Goal: Task Accomplishment & Management: Manage account settings

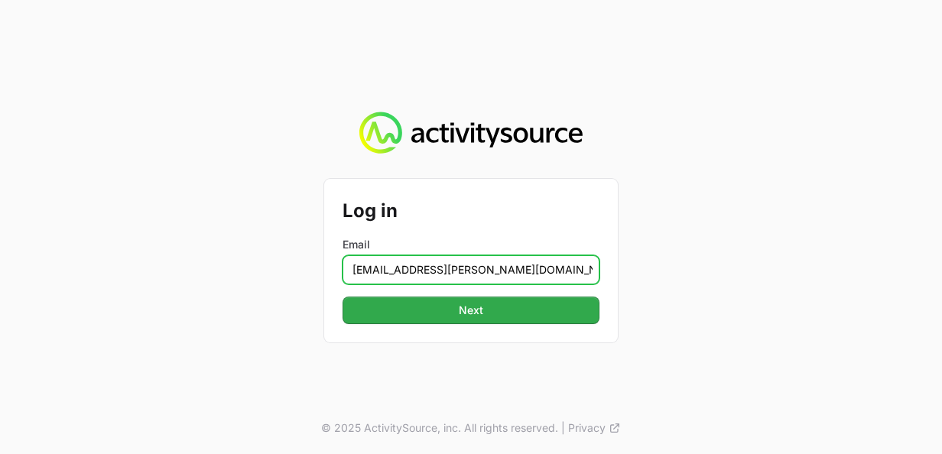
type input "jeroen.houtsma@westcon.com"
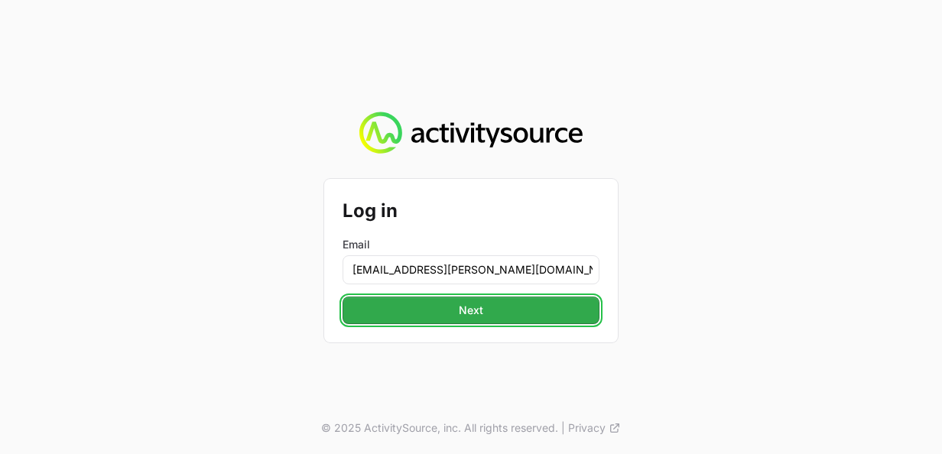
click at [359, 302] on span "Next" at bounding box center [471, 310] width 239 height 18
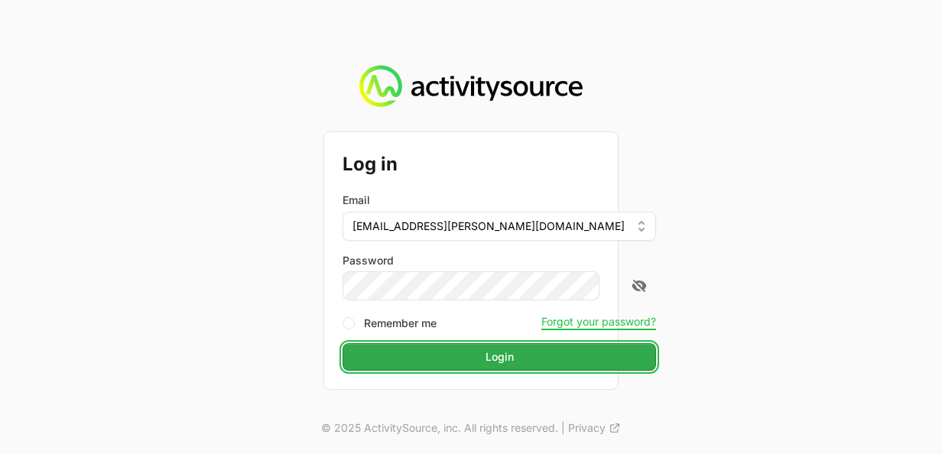
click at [457, 360] on span "Login" at bounding box center [499, 357] width 295 height 18
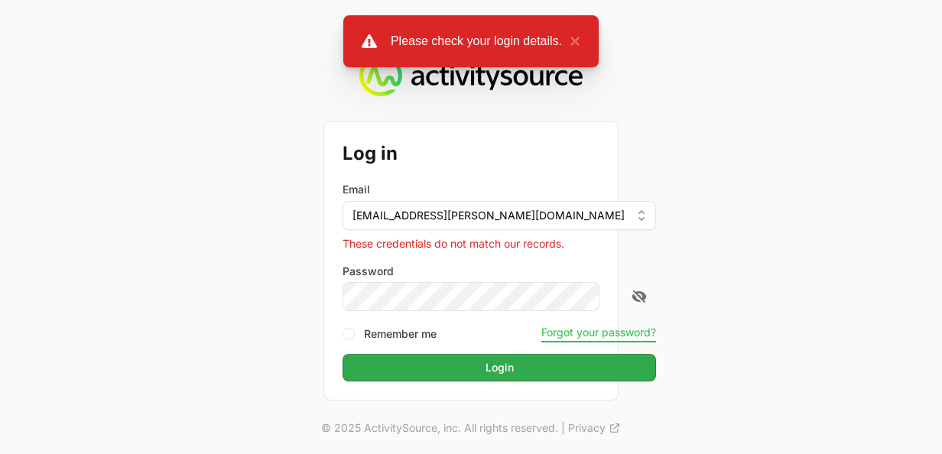
click at [551, 333] on button "Forgot your password?" at bounding box center [599, 333] width 115 height 14
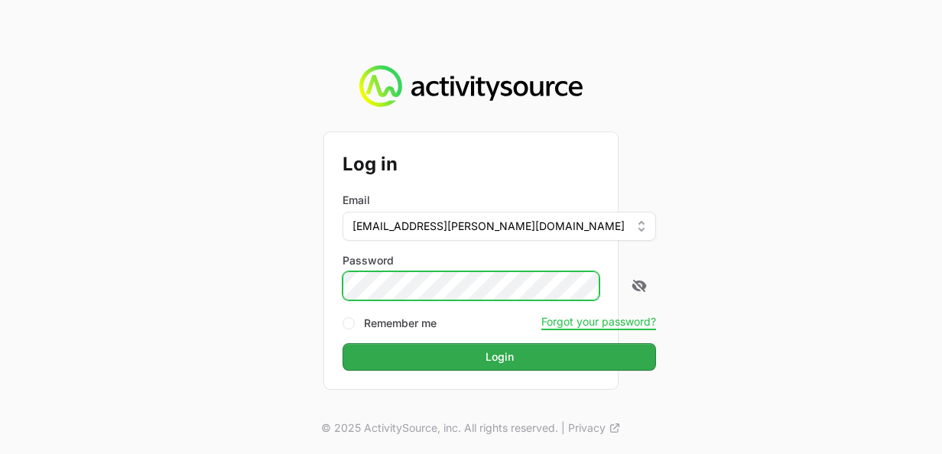
click at [334, 293] on div "Log in Email jeroen.houtsma@westcon.com Password Remember me Forgot your passwo…" at bounding box center [471, 260] width 294 height 256
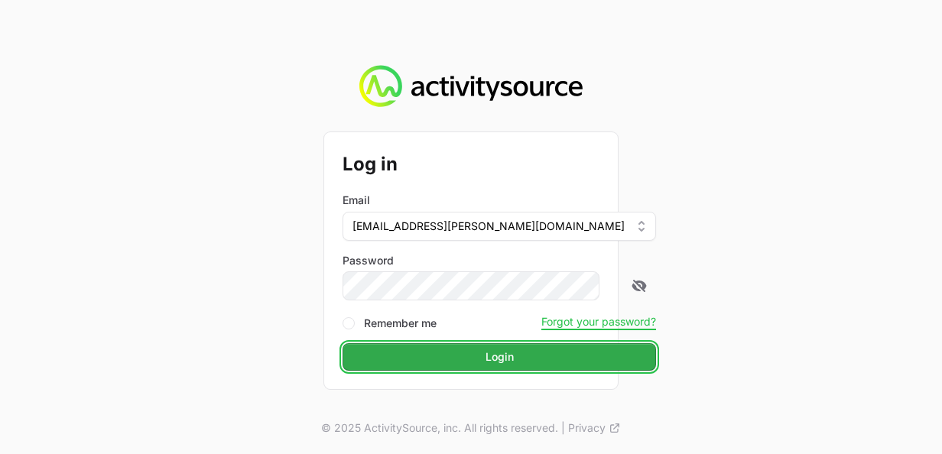
click at [365, 359] on span "Login" at bounding box center [499, 357] width 295 height 18
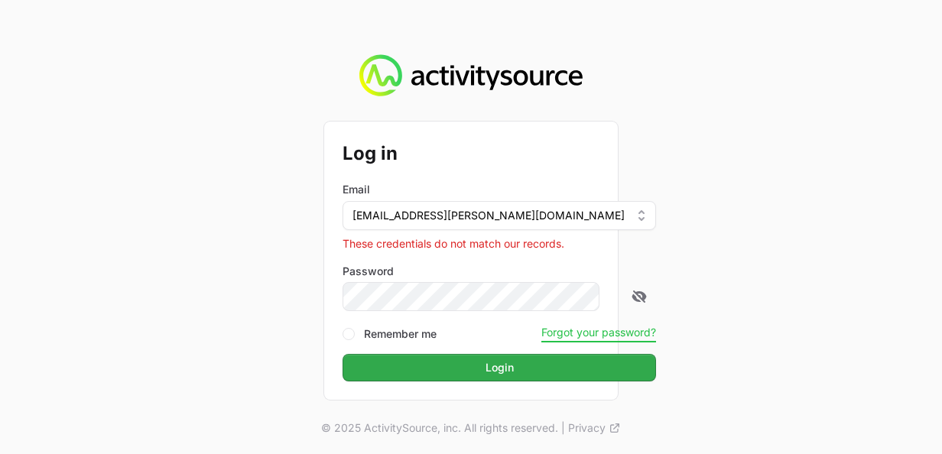
click at [553, 335] on button "Forgot your password?" at bounding box center [599, 333] width 115 height 14
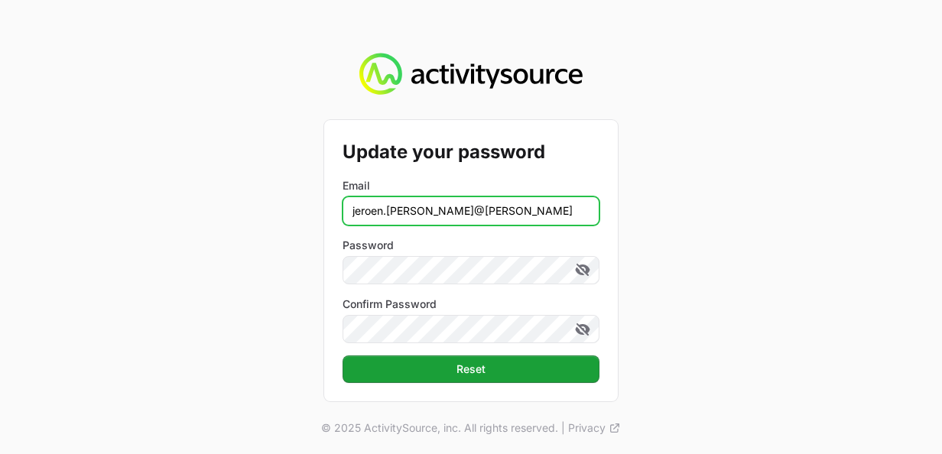
type input "jeroen.houtsma@westcon.com"
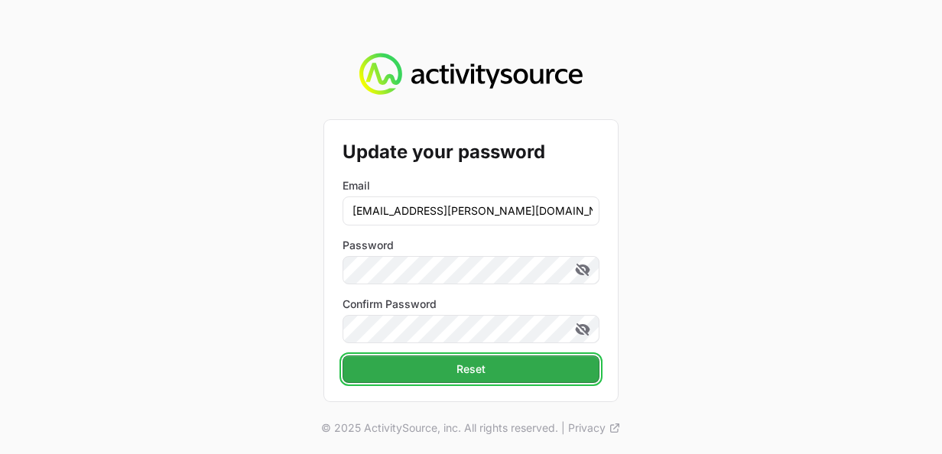
click at [486, 373] on span "Reset" at bounding box center [471, 369] width 239 height 18
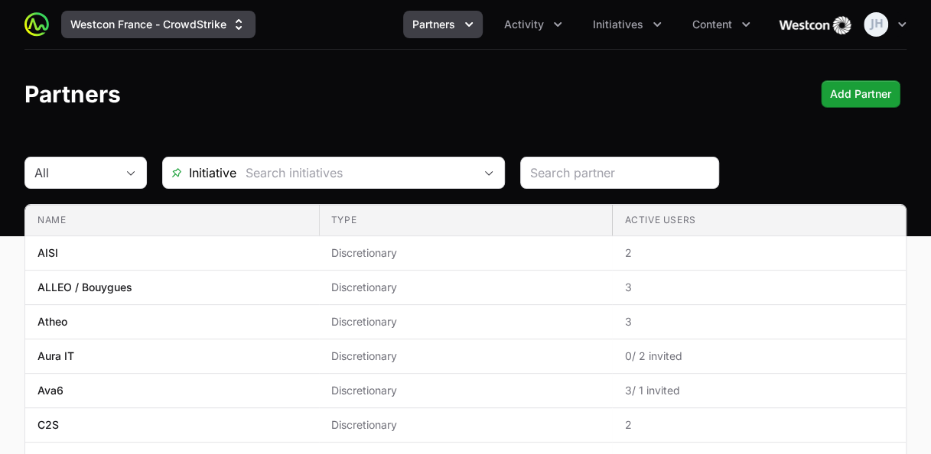
click at [242, 25] on icon "Supplier switch menu" at bounding box center [238, 24] width 15 height 15
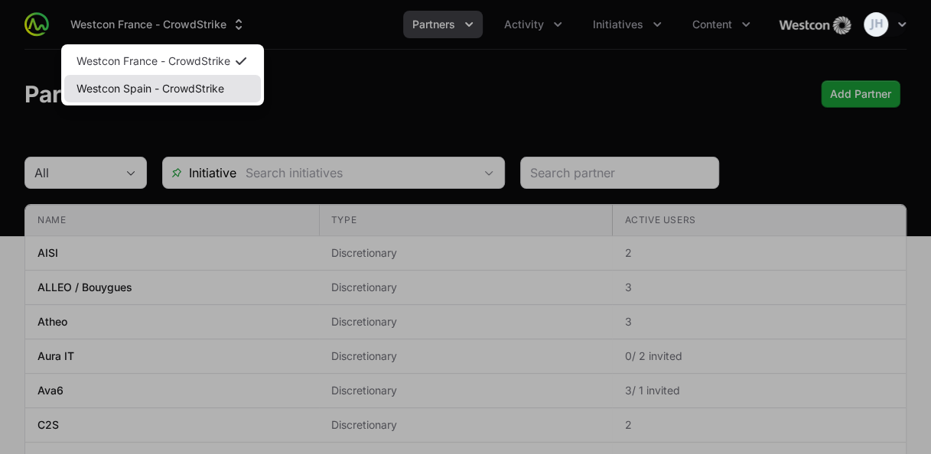
click at [207, 93] on link "Westcon Spain - CrowdStrike" at bounding box center [162, 89] width 197 height 28
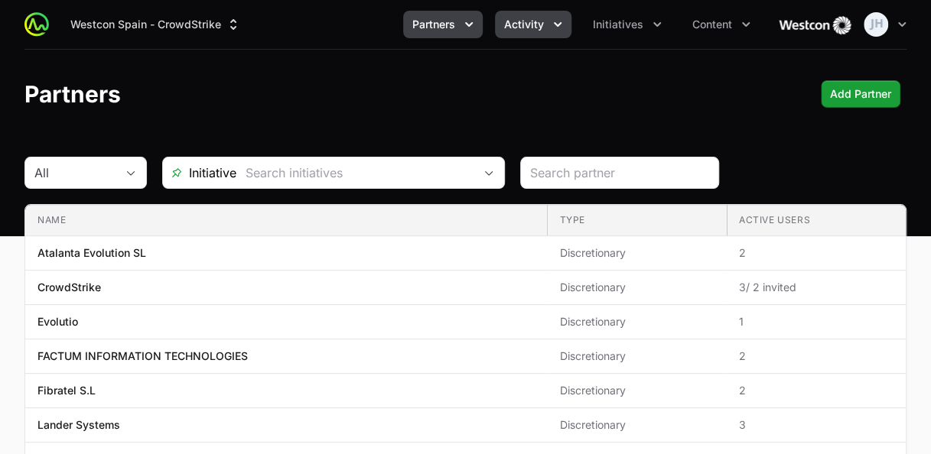
click at [549, 28] on button "Activity" at bounding box center [533, 25] width 76 height 28
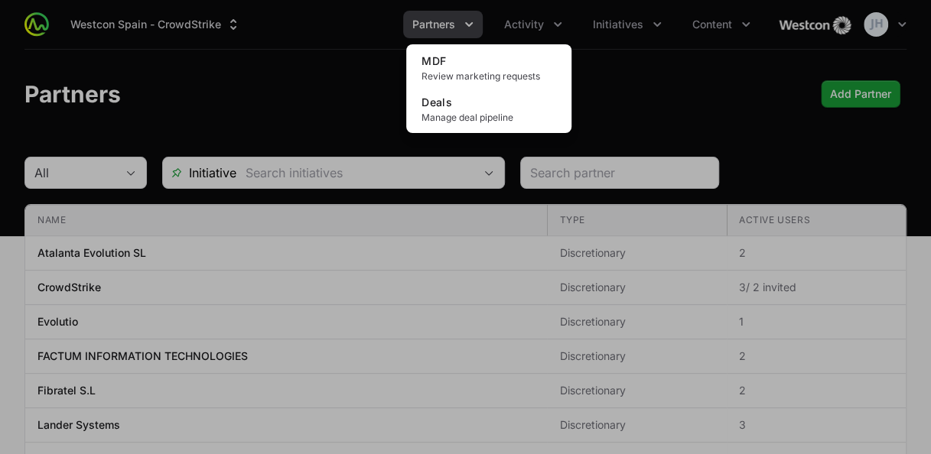
click at [655, 22] on div "Activity menu" at bounding box center [465, 227] width 931 height 454
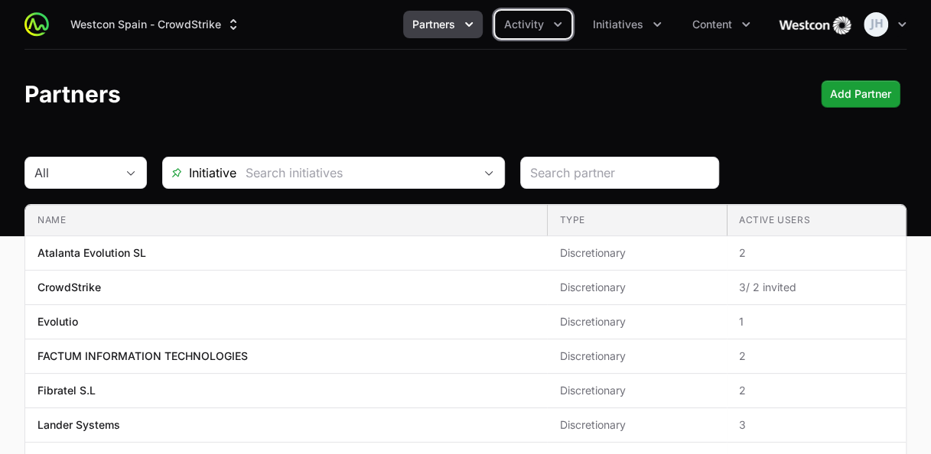
click at [655, 22] on icon "Initiatives menu" at bounding box center [656, 24] width 15 height 15
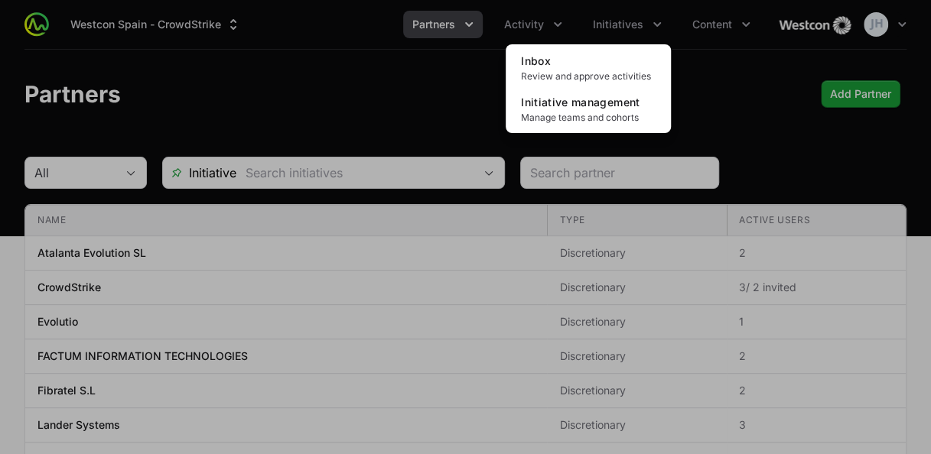
click at [721, 19] on div "Initiatives menu" at bounding box center [465, 227] width 931 height 454
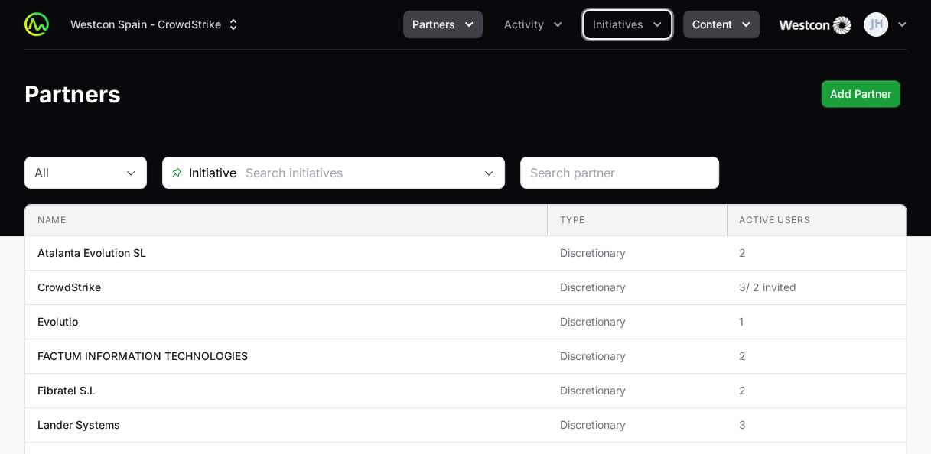
click at [749, 26] on icon "Content menu" at bounding box center [745, 24] width 15 height 15
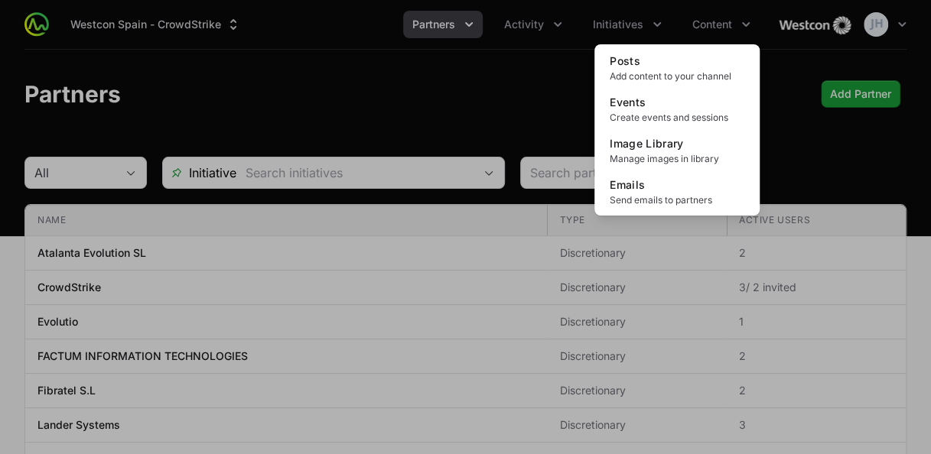
click at [498, 113] on div "Content menu" at bounding box center [465, 227] width 931 height 454
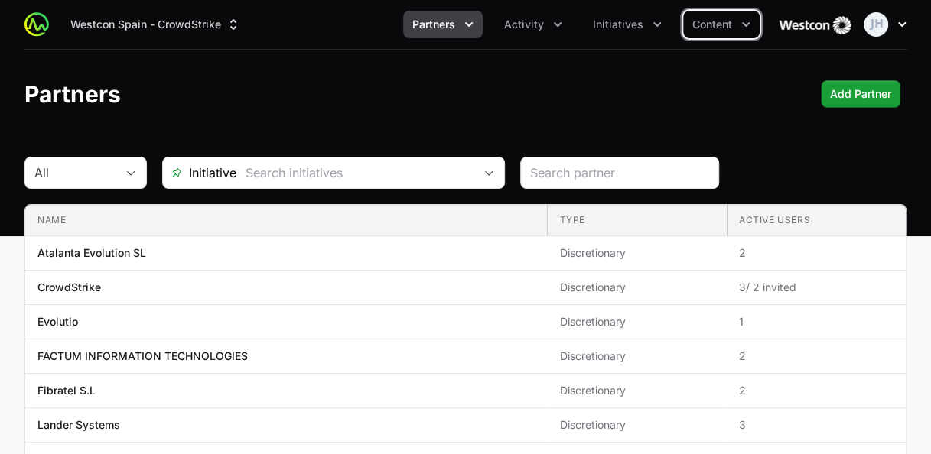
click at [903, 24] on icon "button" at bounding box center [902, 24] width 8 height 5
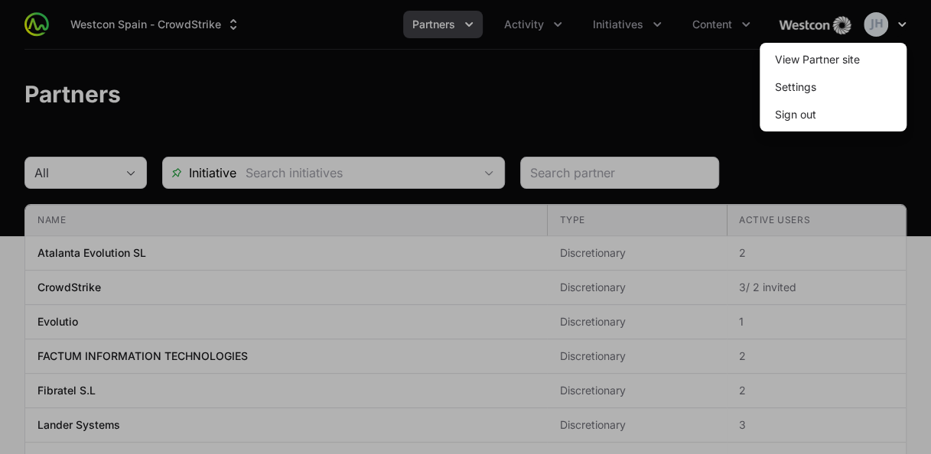
click at [903, 24] on div at bounding box center [465, 227] width 931 height 454
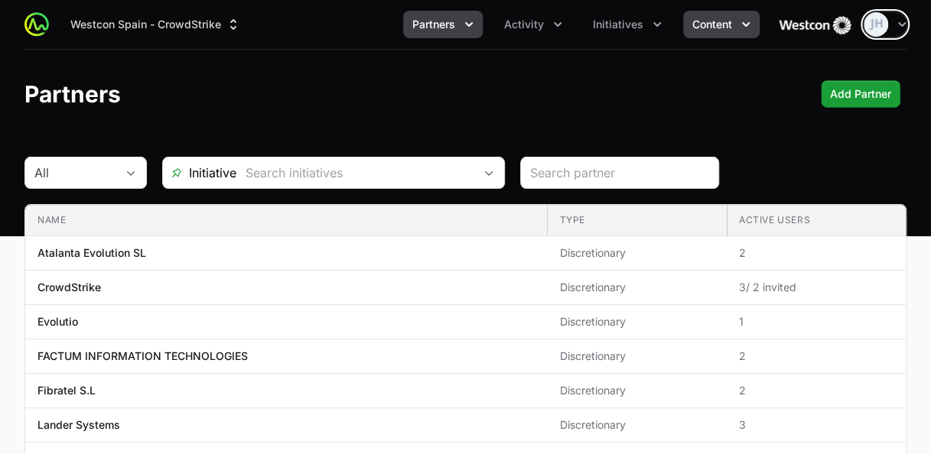
click at [739, 24] on icon "Content menu" at bounding box center [745, 24] width 15 height 15
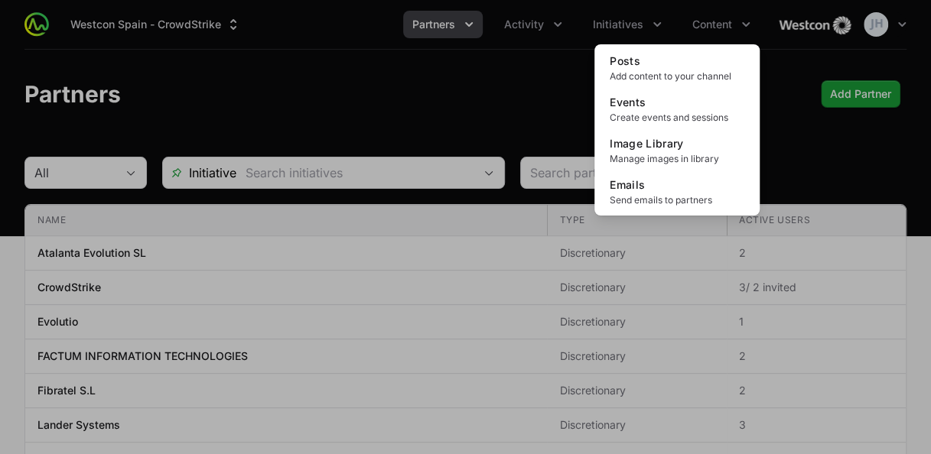
click at [646, 31] on div "Content menu" at bounding box center [465, 227] width 931 height 454
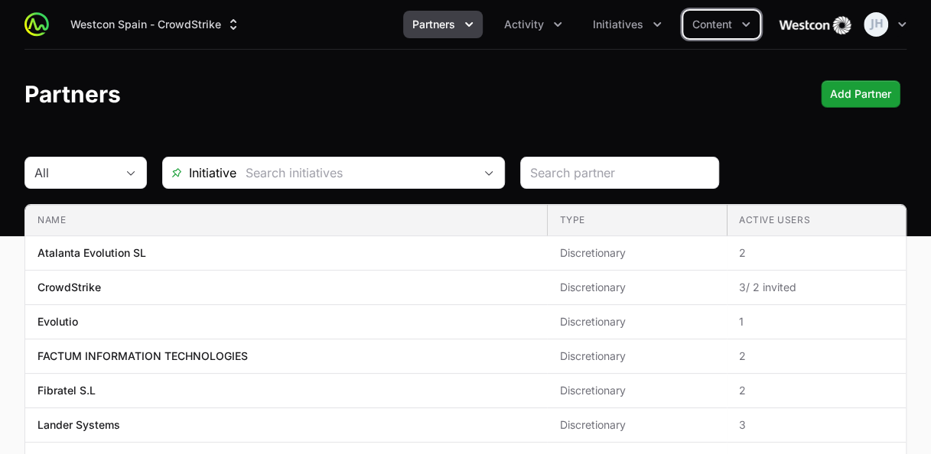
click at [646, 31] on button "Initiatives" at bounding box center [627, 25] width 87 height 28
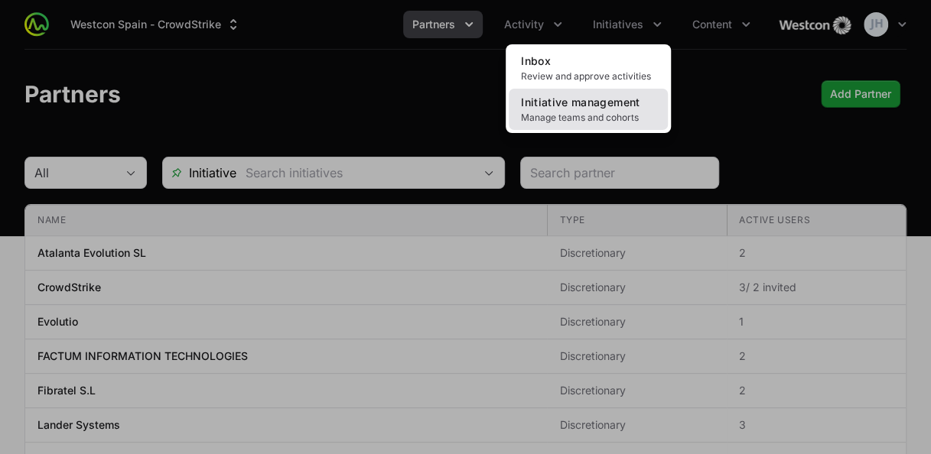
click at [607, 118] on span "Manage teams and cohorts" at bounding box center [588, 118] width 135 height 12
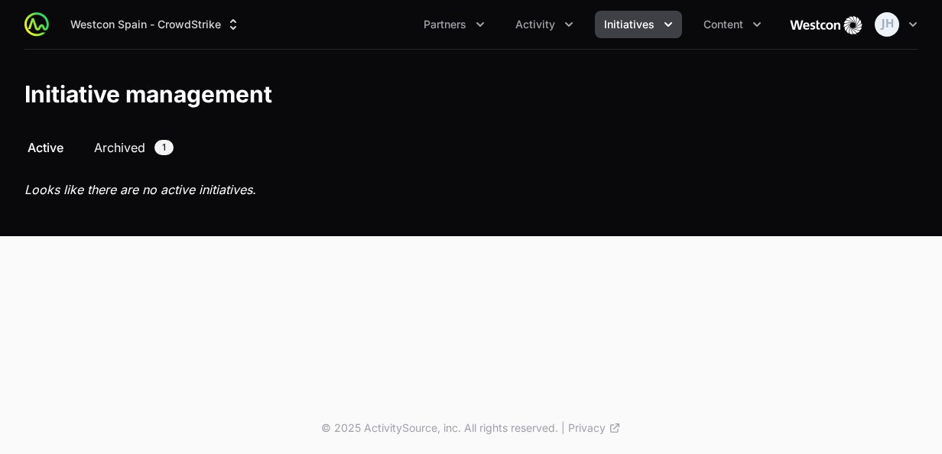
click at [116, 150] on span "Archived" at bounding box center [119, 147] width 51 height 18
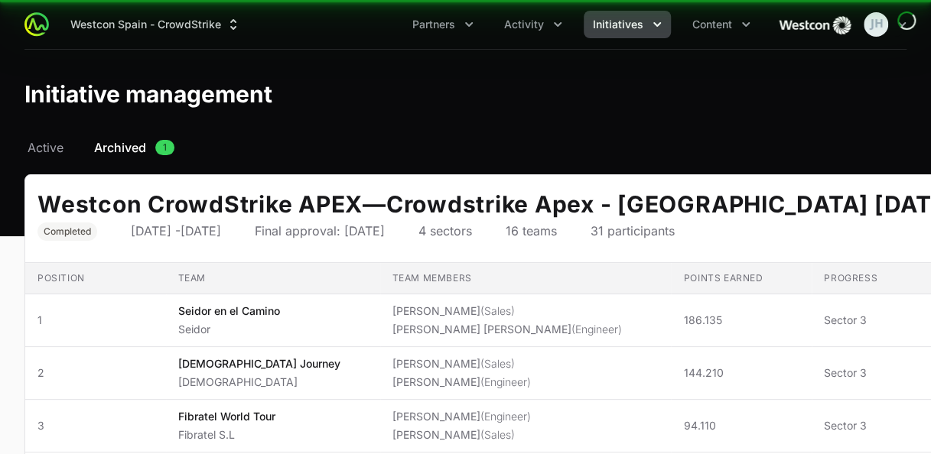
click at [167, 150] on span "1" at bounding box center [164, 147] width 19 height 15
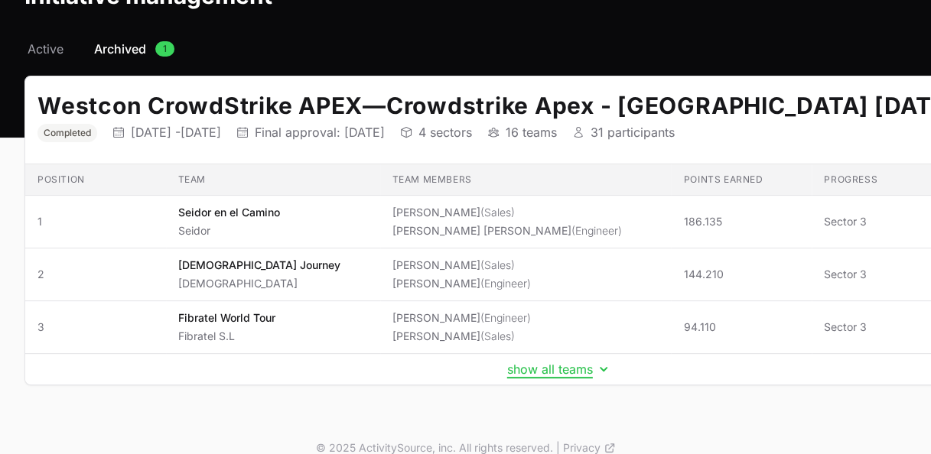
scroll to position [98, 0]
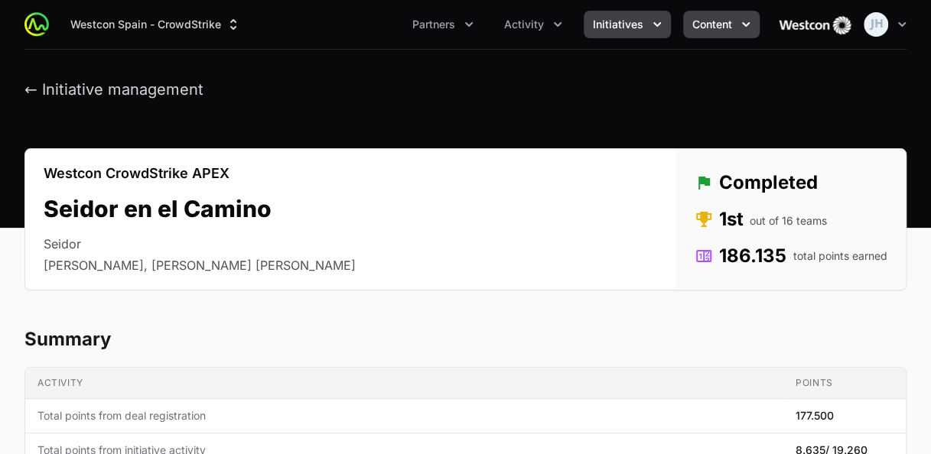
click at [705, 25] on span "Content" at bounding box center [712, 24] width 40 height 15
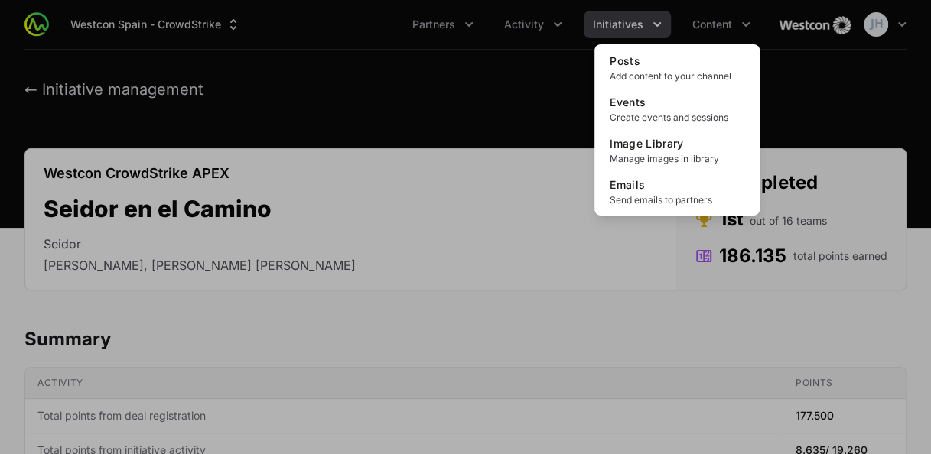
click at [545, 31] on div "Content menu" at bounding box center [465, 227] width 931 height 454
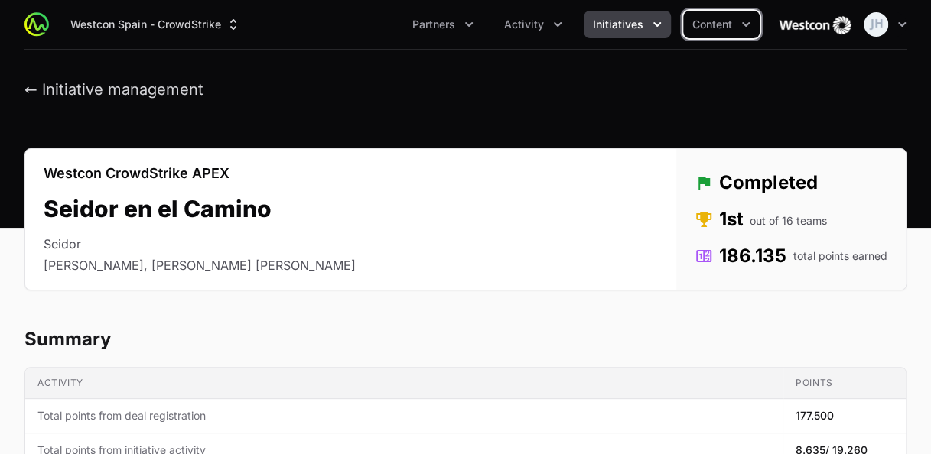
click at [545, 31] on button "Activity" at bounding box center [533, 25] width 76 height 28
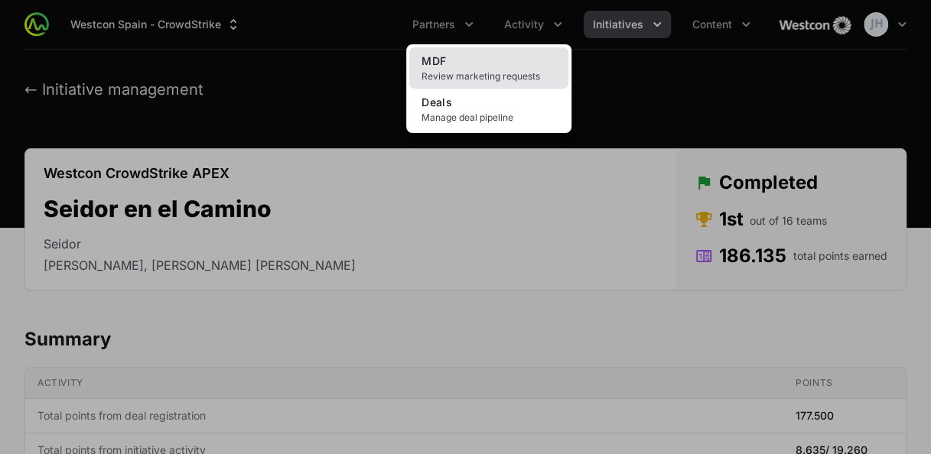
click at [516, 78] on span "Review marketing requests" at bounding box center [488, 76] width 135 height 12
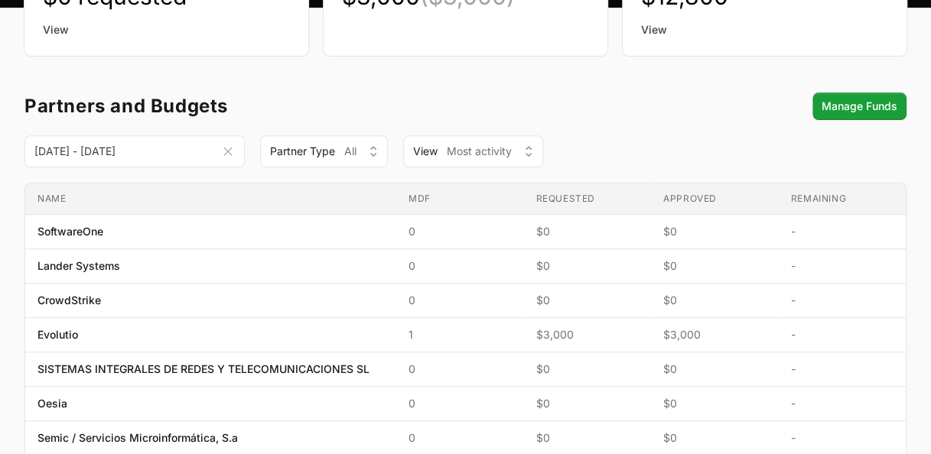
scroll to position [237, 0]
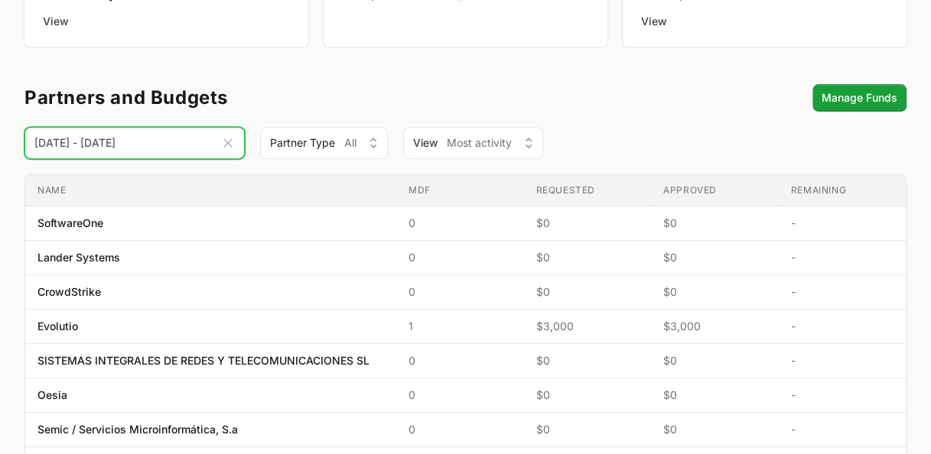
click at [165, 143] on input "01 Jul 2025 - 01 Oct 2025" at bounding box center [134, 143] width 220 height 32
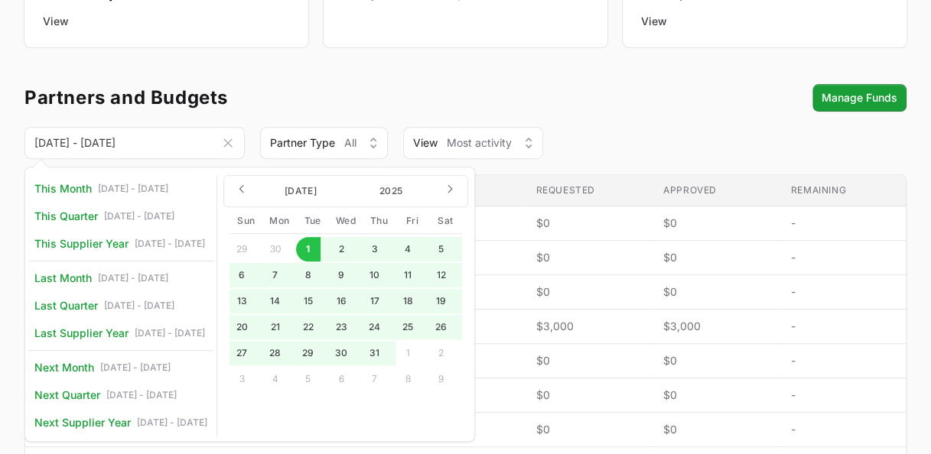
click at [340, 78] on div "Select a tab Overview Needs review Awaiting action All MDF Overview Needs revie…" at bounding box center [465, 388] width 931 height 975
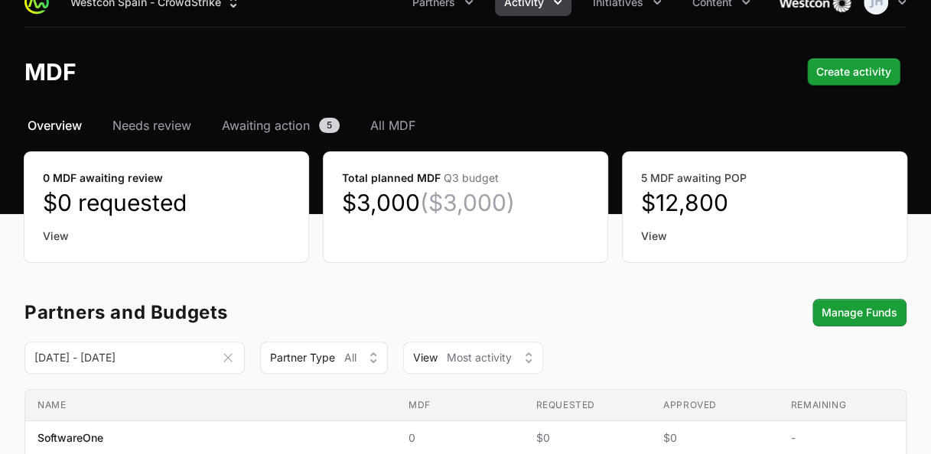
scroll to position [0, 0]
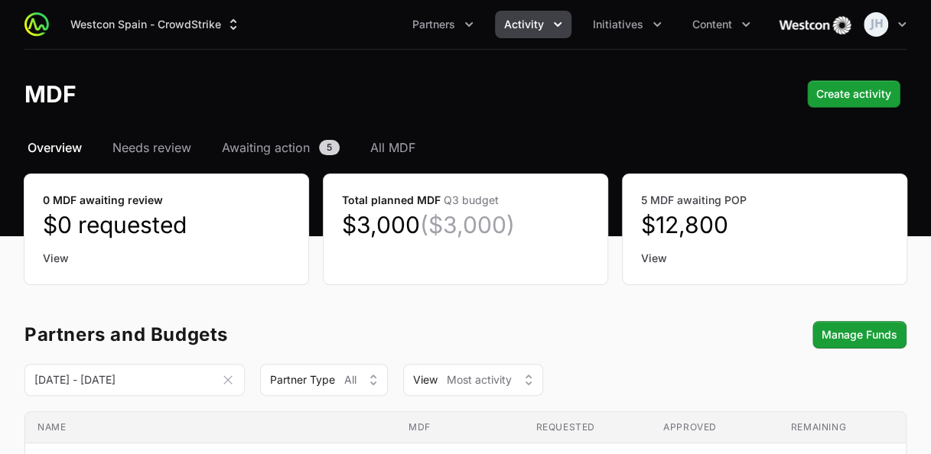
click at [558, 18] on icon "Activity menu" at bounding box center [557, 24] width 15 height 15
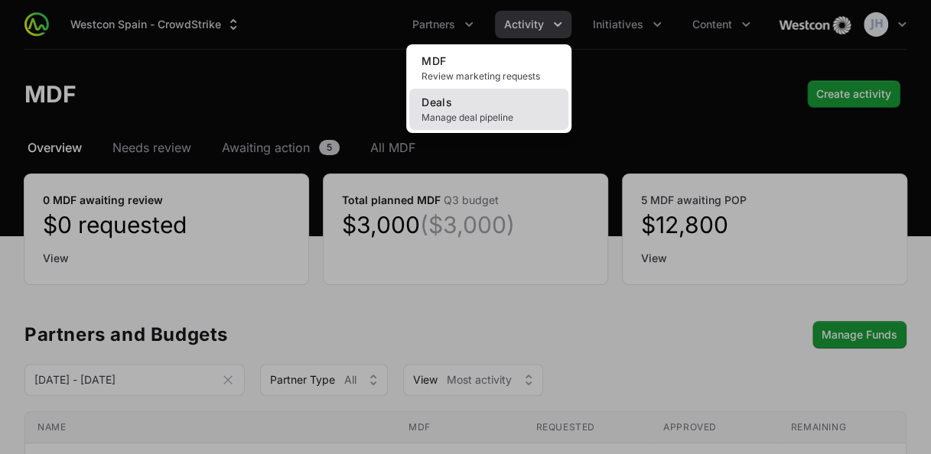
click at [492, 112] on span "Manage deal pipeline" at bounding box center [488, 118] width 135 height 12
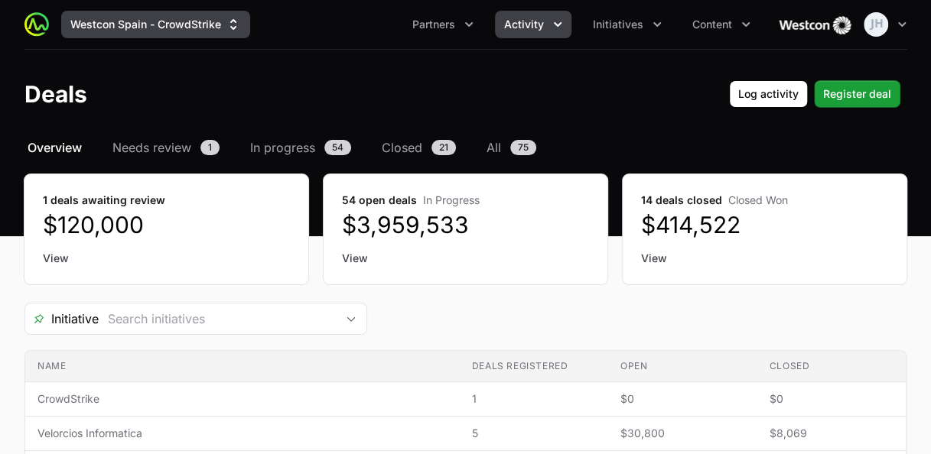
click at [232, 26] on icon "Supplier switch menu" at bounding box center [233, 24] width 15 height 15
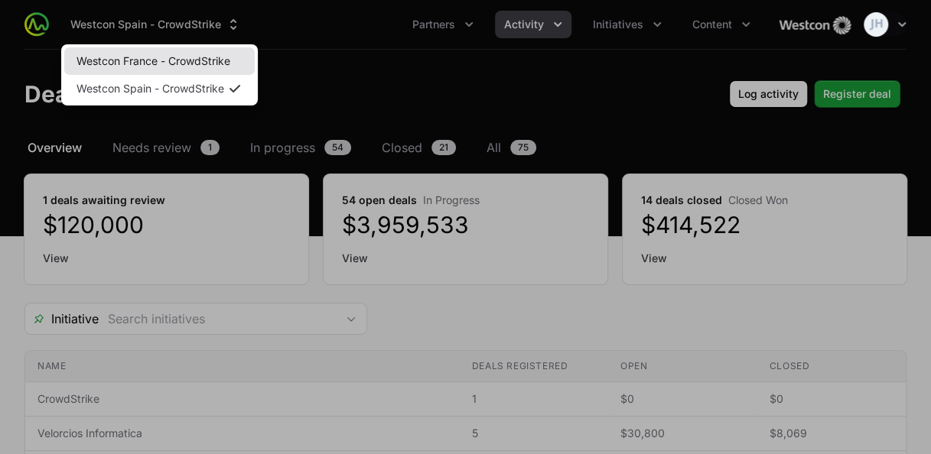
click at [197, 68] on link "Westcon France - CrowdStrike" at bounding box center [159, 61] width 190 height 28
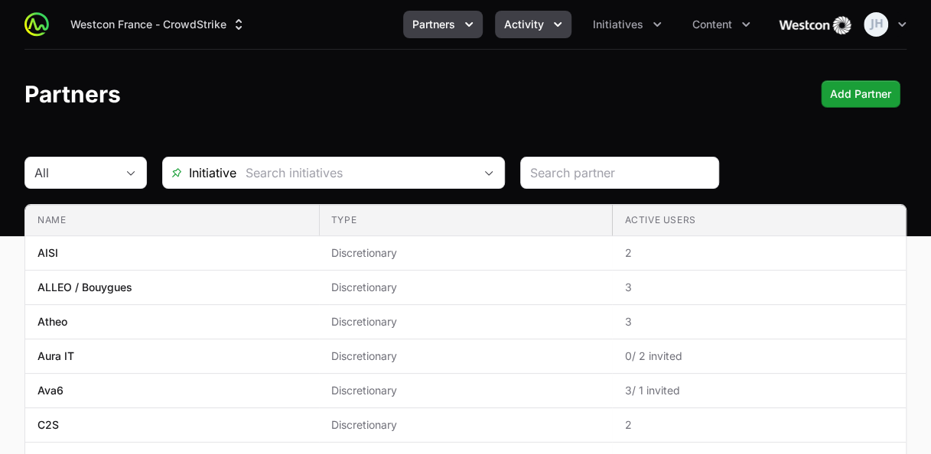
click at [539, 32] on button "Activity" at bounding box center [533, 25] width 76 height 28
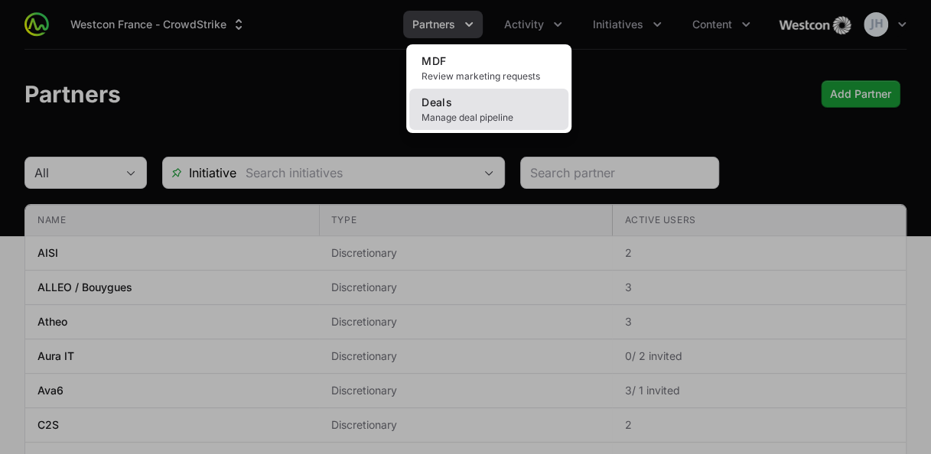
click at [486, 116] on span "Manage deal pipeline" at bounding box center [488, 118] width 135 height 12
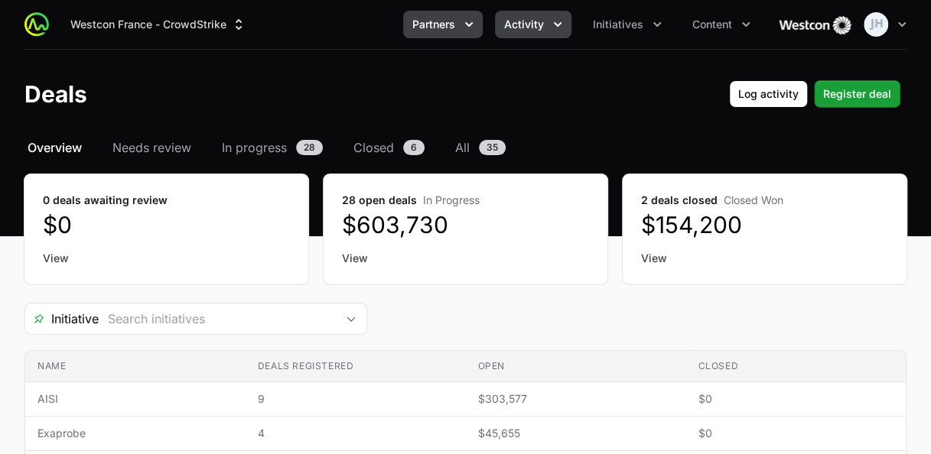
click at [447, 29] on span "Partners" at bounding box center [433, 24] width 43 height 15
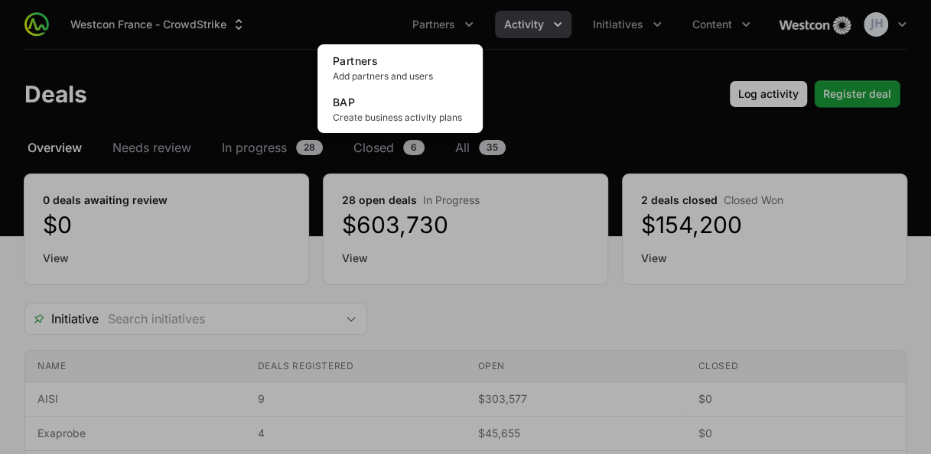
click at [518, 37] on div "Partners menu" at bounding box center [465, 227] width 931 height 454
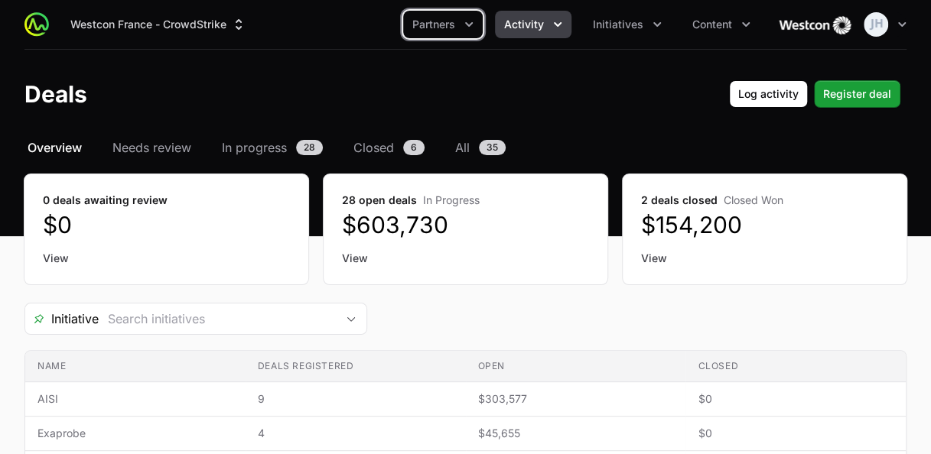
click at [545, 28] on button "Activity" at bounding box center [533, 25] width 76 height 28
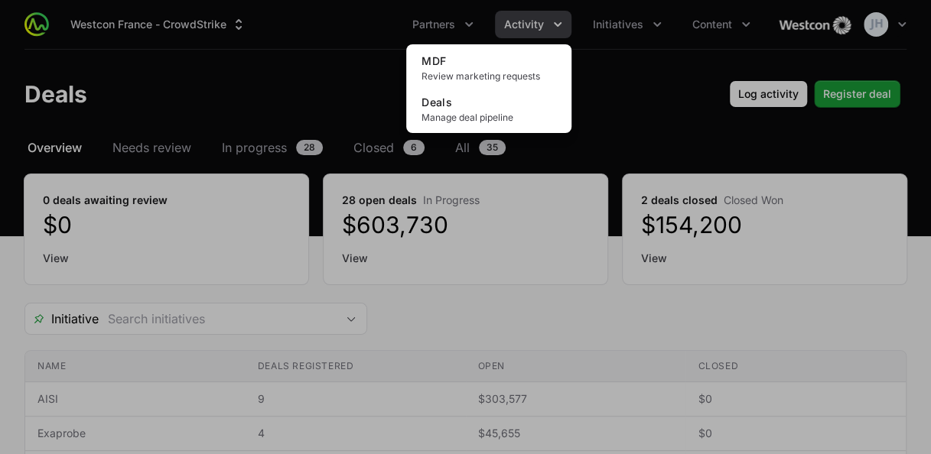
click at [461, 27] on div "Activity menu" at bounding box center [465, 227] width 931 height 454
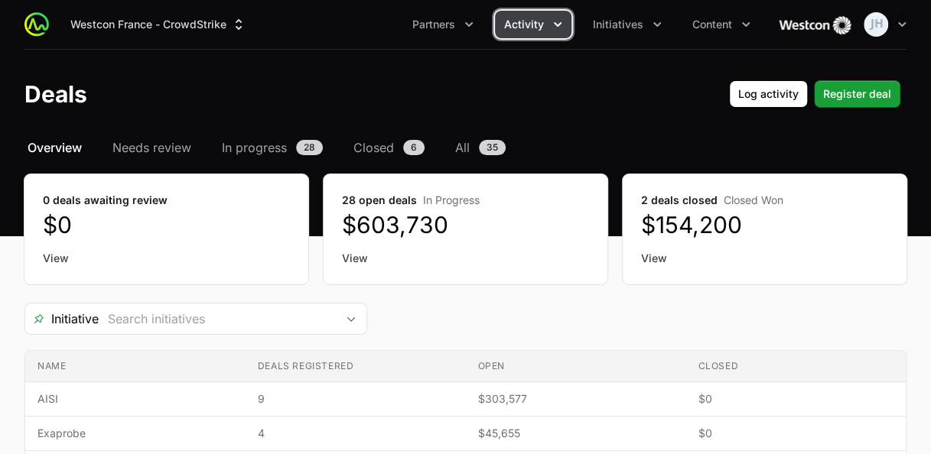
click at [461, 27] on button "Partners" at bounding box center [443, 25] width 80 height 28
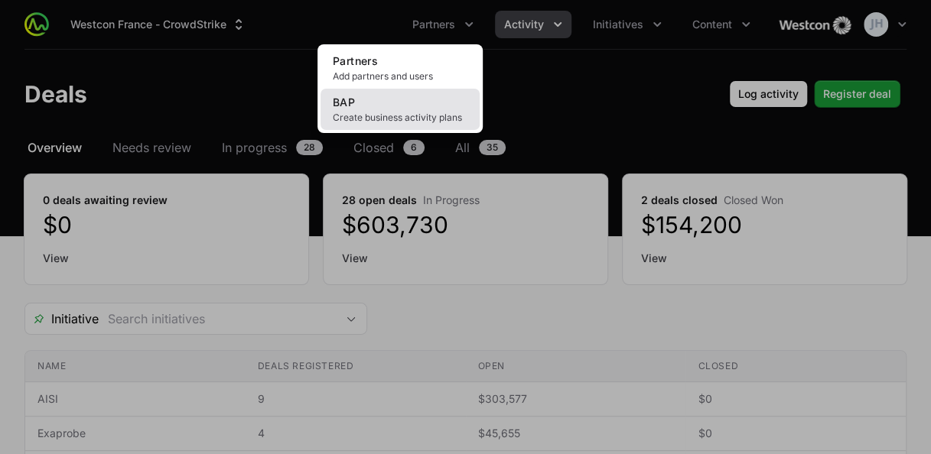
click at [395, 123] on span "Create business activity plans" at bounding box center [400, 118] width 135 height 12
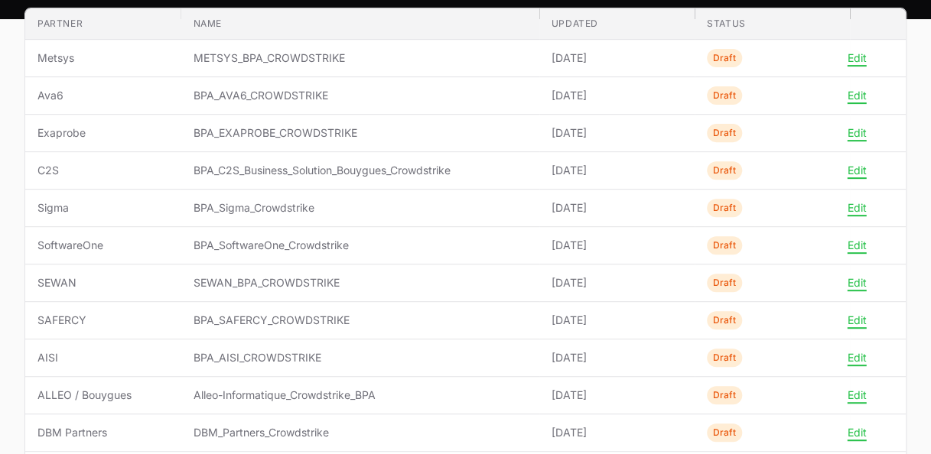
scroll to position [216, 0]
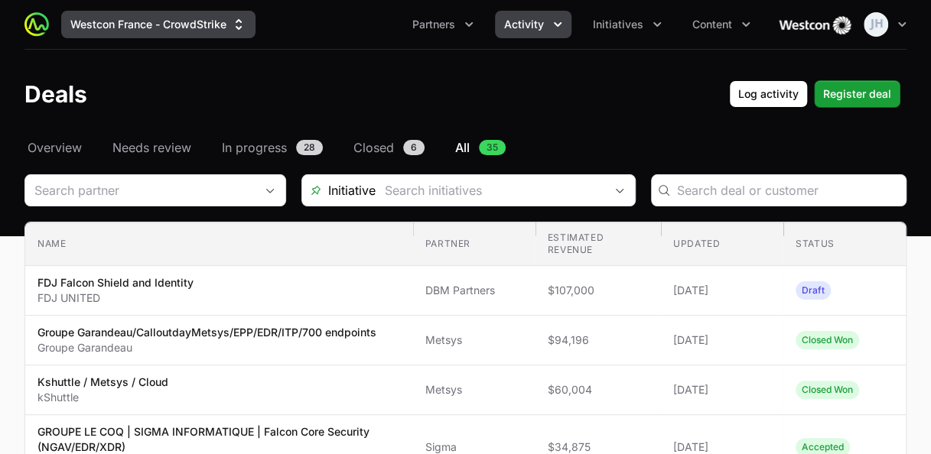
click at [246, 29] on icon "Supplier switch menu" at bounding box center [238, 24] width 15 height 15
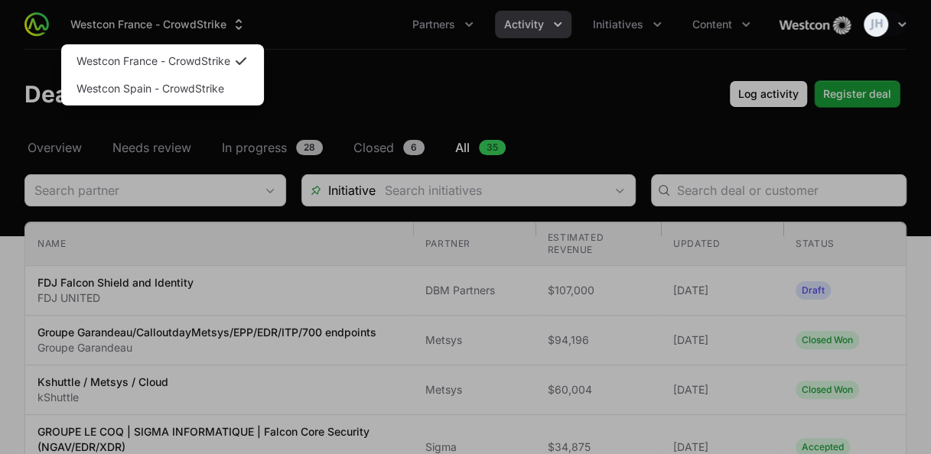
click at [246, 31] on div "Supplier switch menu" at bounding box center [465, 227] width 931 height 454
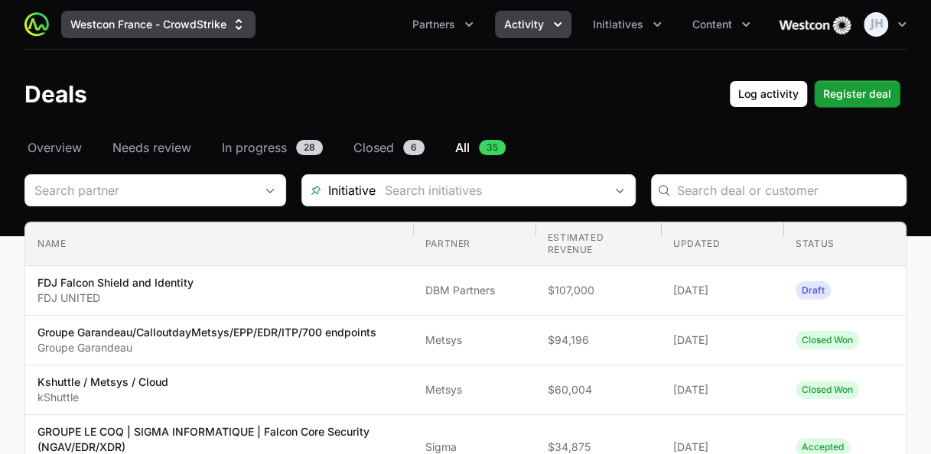
click at [239, 31] on icon "Supplier switch menu" at bounding box center [238, 24] width 15 height 15
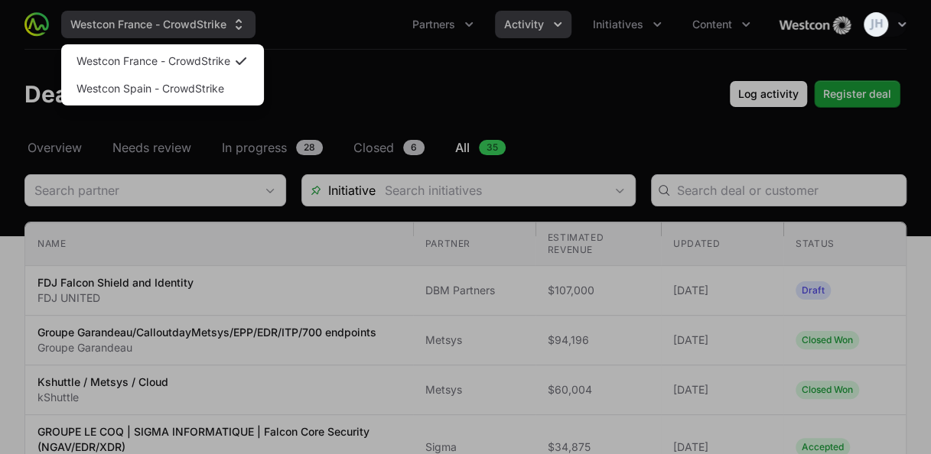
click at [239, 31] on div "Supplier switch menu" at bounding box center [465, 227] width 931 height 454
